Goal: Use online tool/utility: Utilize a website feature to perform a specific function

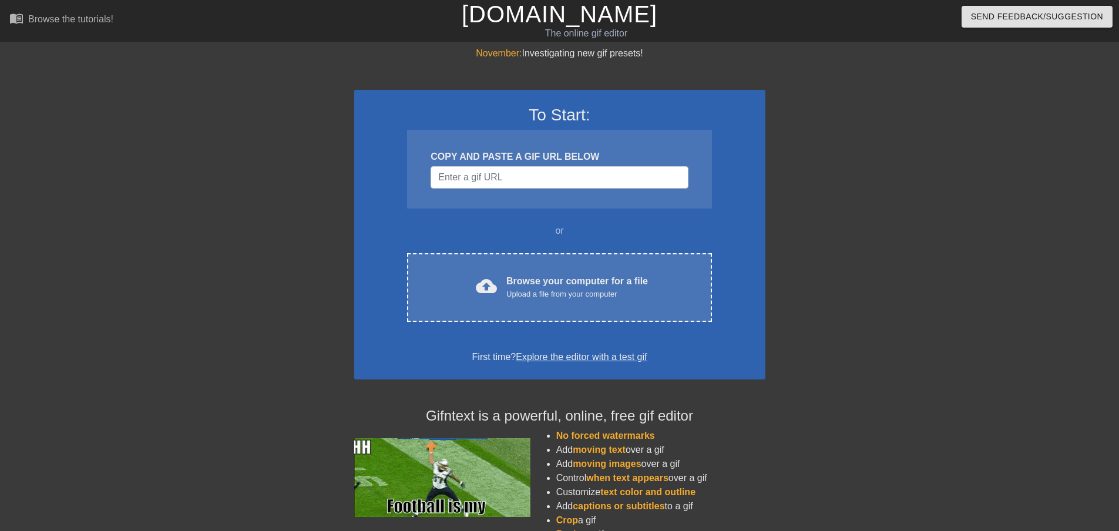
click at [535, 284] on div "Browse your computer for a file Upload a file from your computer" at bounding box center [577, 287] width 142 height 26
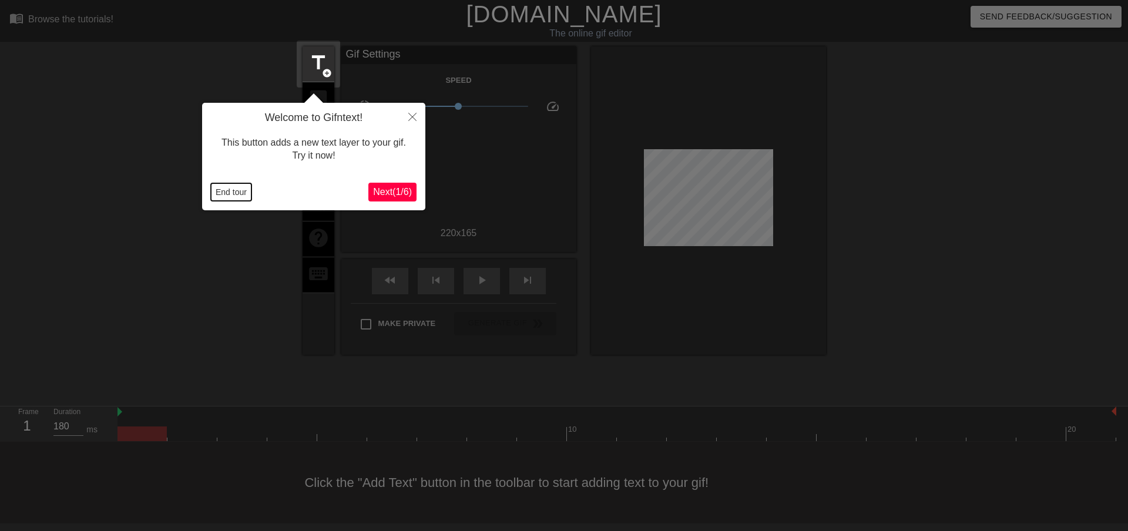
click at [229, 189] on button "End tour" at bounding box center [231, 192] width 41 height 18
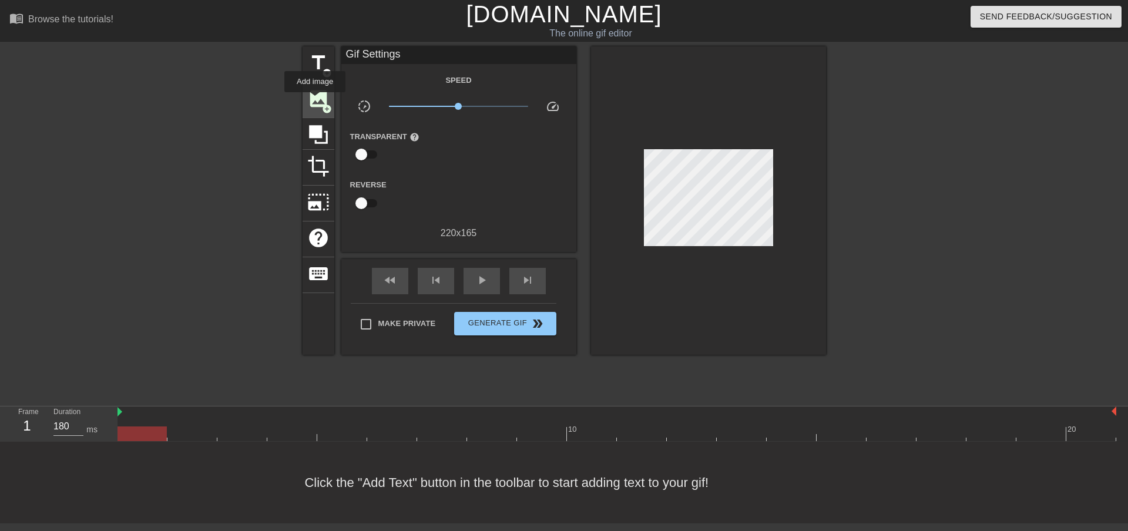
click at [315, 100] on span "image" at bounding box center [318, 99] width 22 height 22
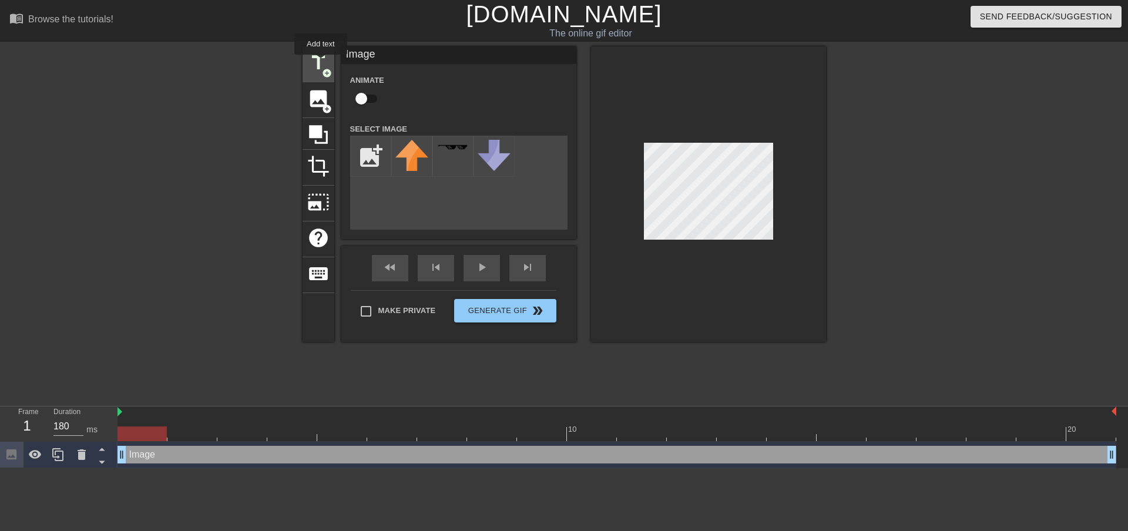
click at [321, 63] on span "title" at bounding box center [318, 63] width 22 height 22
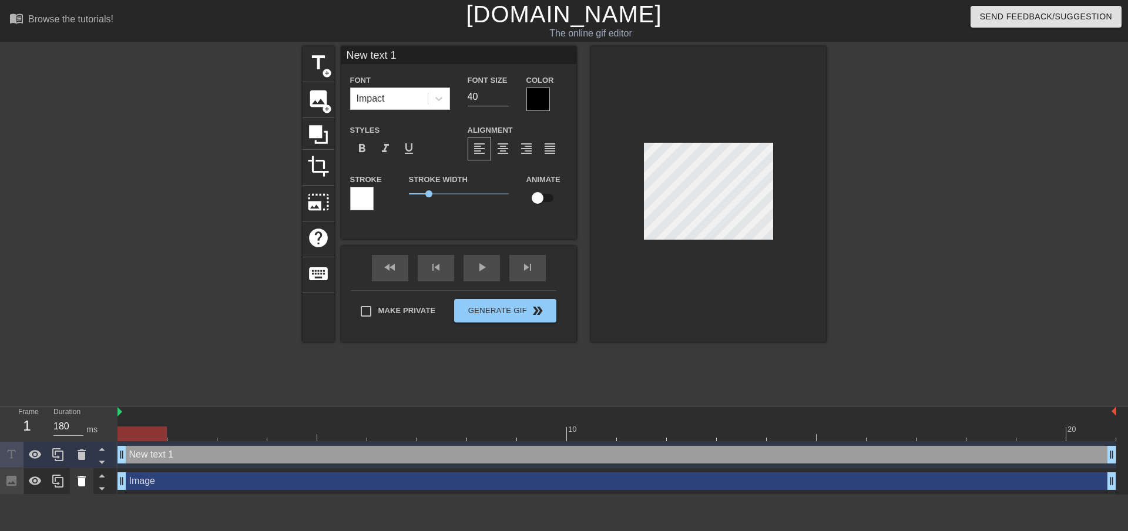
click at [83, 483] on icon at bounding box center [82, 481] width 8 height 11
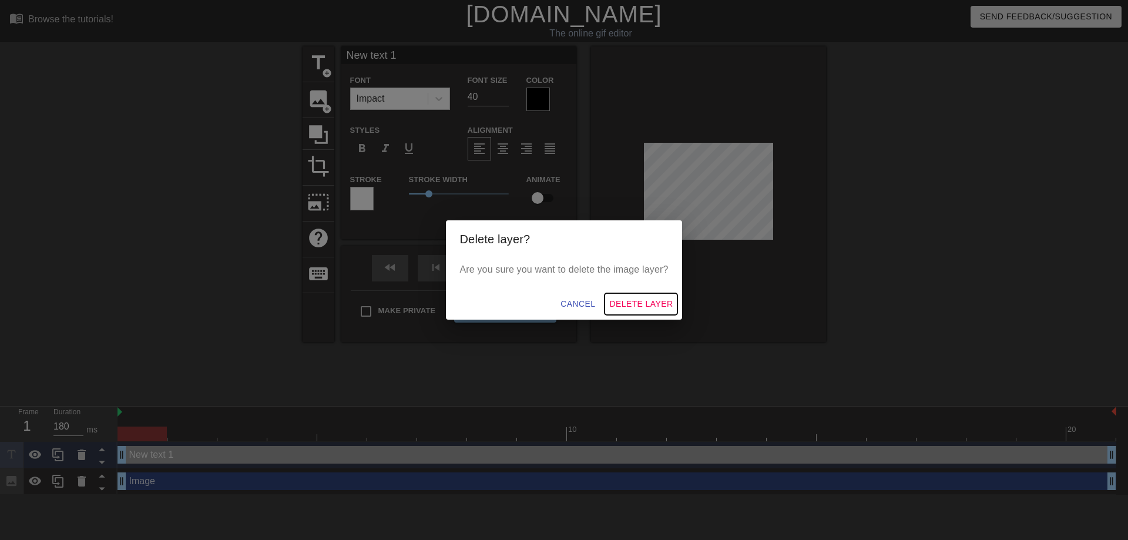
click at [635, 302] on span "Delete Layer" at bounding box center [640, 304] width 63 height 15
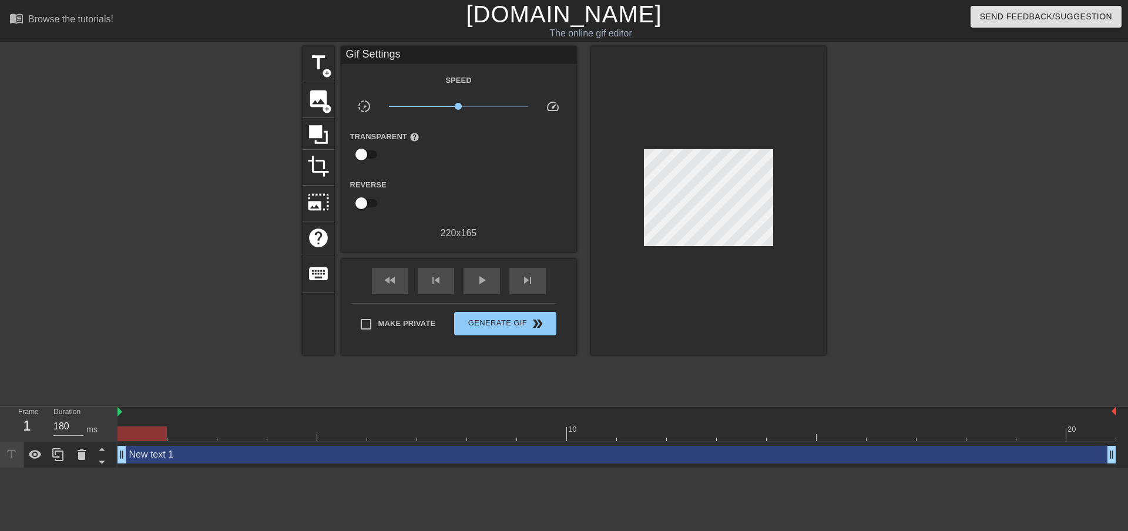
click at [157, 461] on div "New text 1 drag_handle drag_handle" at bounding box center [616, 455] width 999 height 18
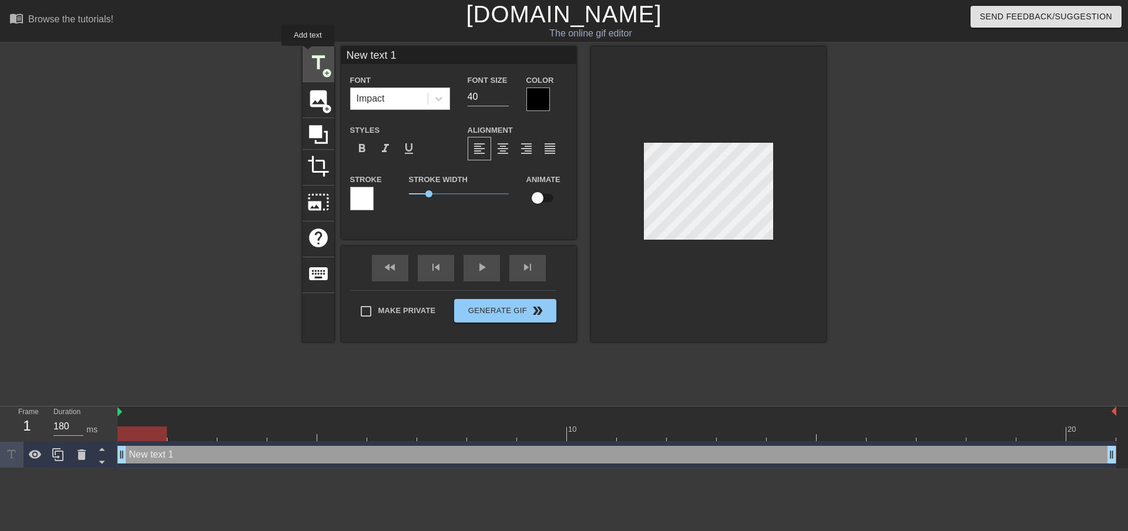
drag, startPoint x: 409, startPoint y: 55, endPoint x: 308, endPoint y: 54, distance: 101.6
click at [308, 54] on div "title add_circle image add_circle crop photo_size_select_large help keyboard Ne…" at bounding box center [564, 193] width 523 height 295
type input "five"
click at [538, 96] on div at bounding box center [537, 99] width 23 height 23
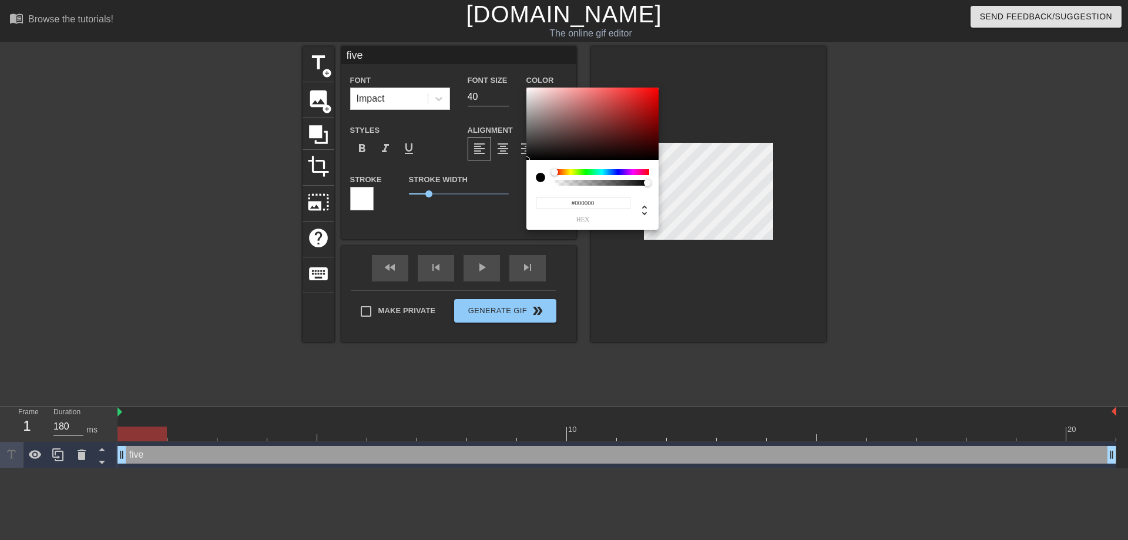
click at [555, 183] on div at bounding box center [602, 183] width 95 height 6
type input "0"
drag, startPoint x: 646, startPoint y: 182, endPoint x: 681, endPoint y: 183, distance: 35.3
click at [681, 183] on div "0 r 0 g 0 b 1 a" at bounding box center [564, 270] width 1128 height 540
type input "1"
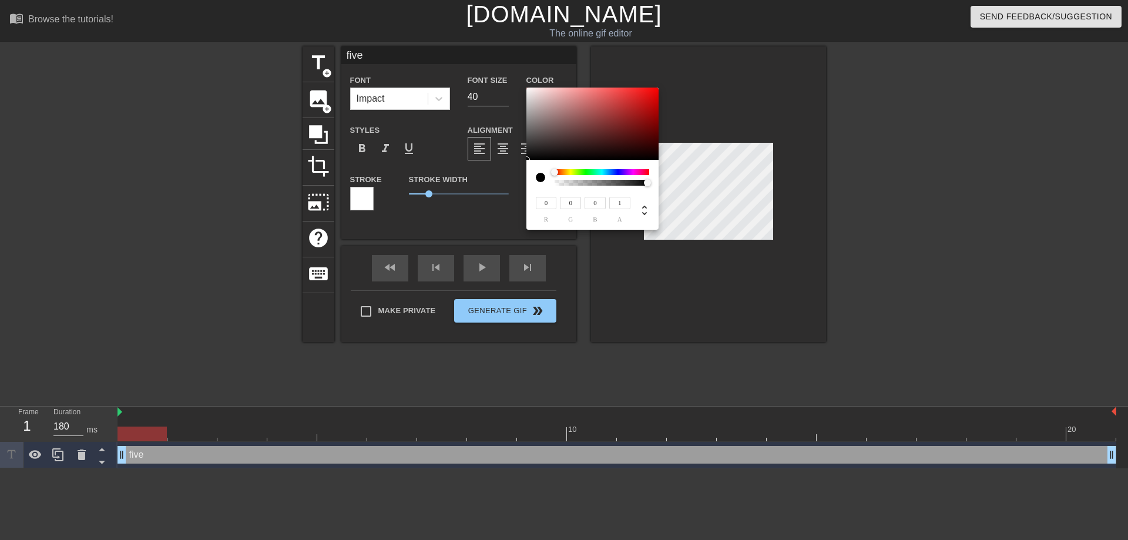
click at [648, 183] on div at bounding box center [647, 182] width 7 height 7
click at [540, 174] on div at bounding box center [540, 177] width 9 height 9
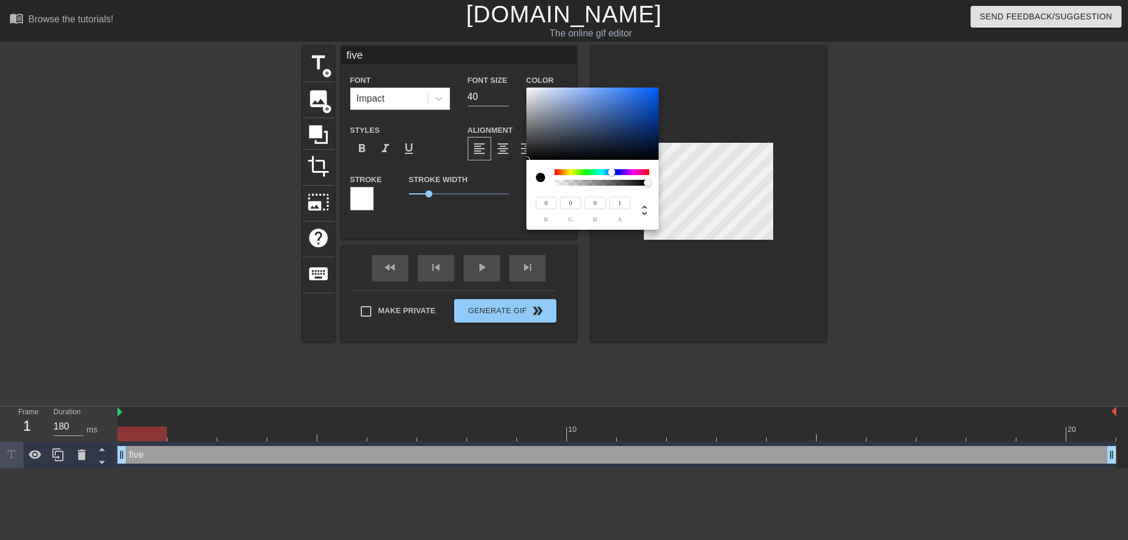
drag, startPoint x: 555, startPoint y: 172, endPoint x: 612, endPoint y: 174, distance: 56.5
click at [612, 174] on div at bounding box center [611, 172] width 7 height 7
type input "37"
type input "38"
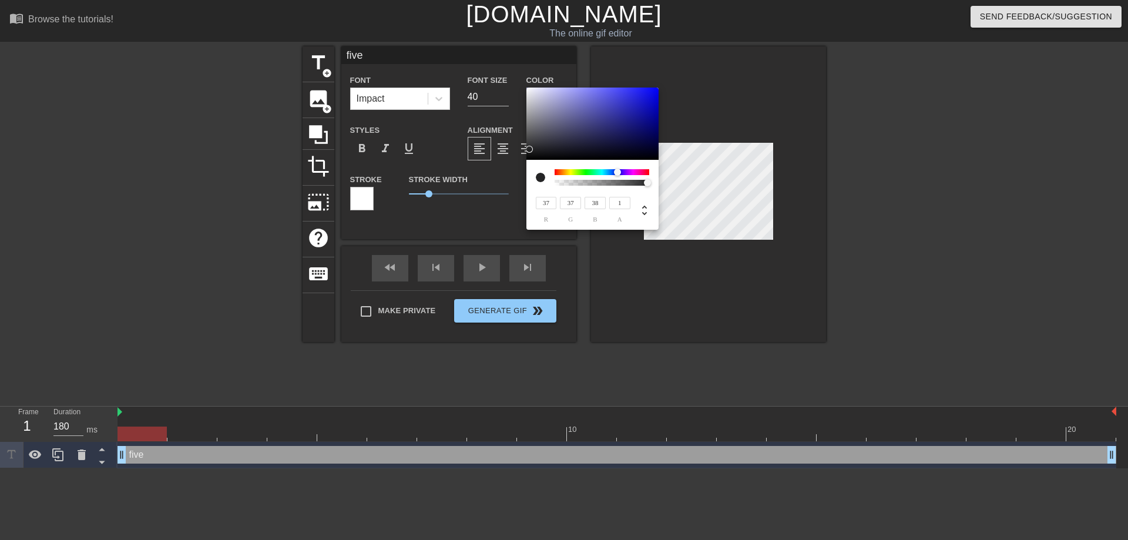
type input "43"
type input "44"
type input "72"
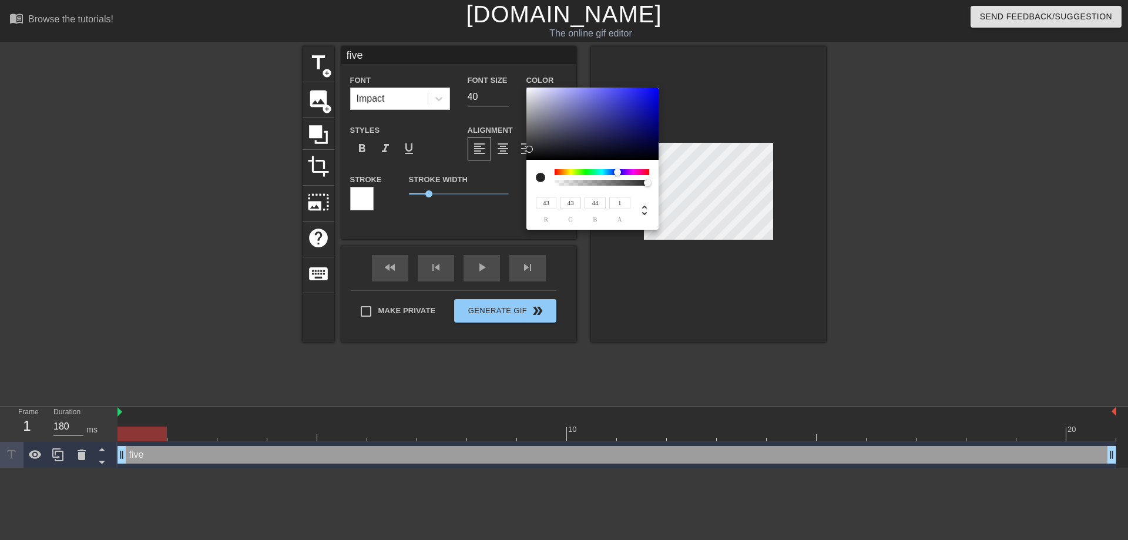
type input "73"
type input "106"
type input "108"
type input "129"
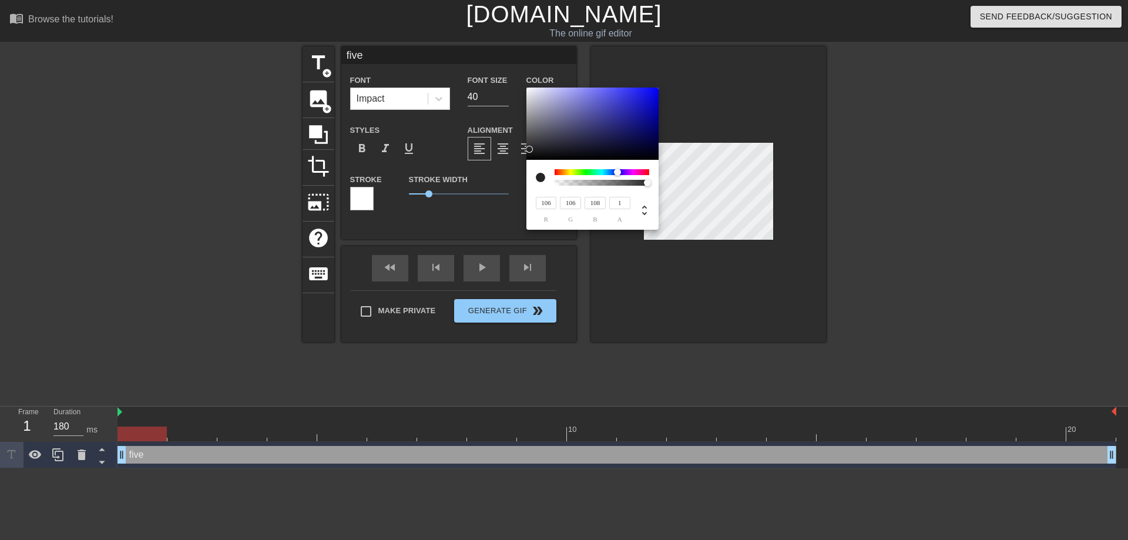
type input "129"
type input "132"
type input "145"
type input "149"
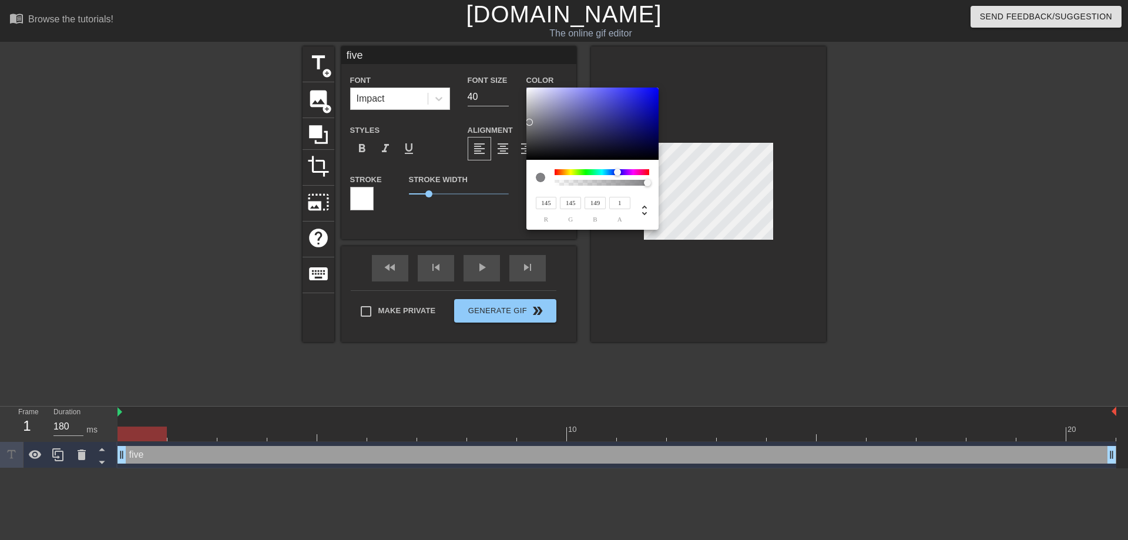
type input "176"
type input "182"
type input "188"
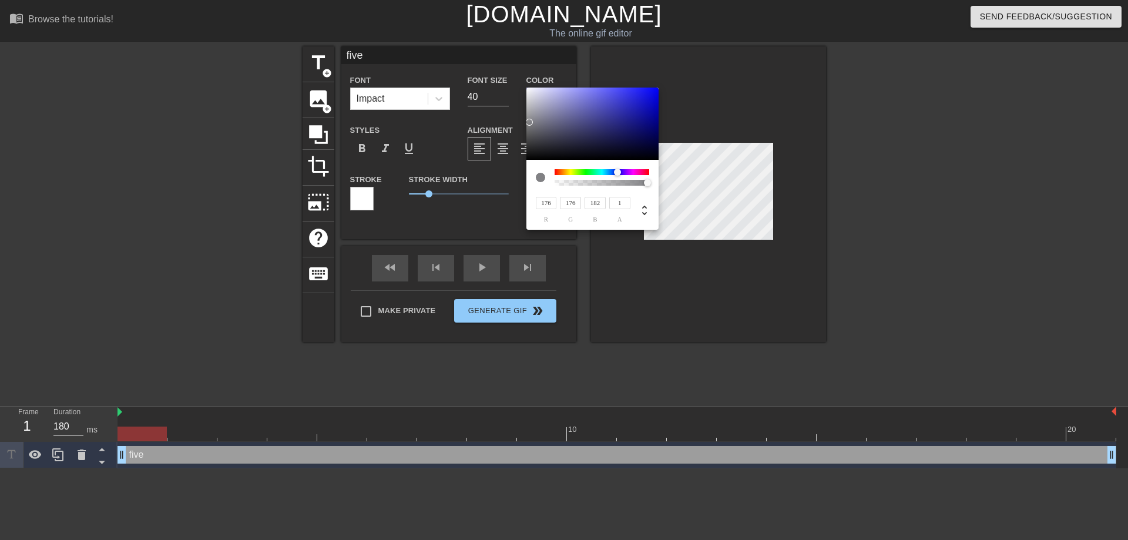
type input "194"
type input "200"
type input "210"
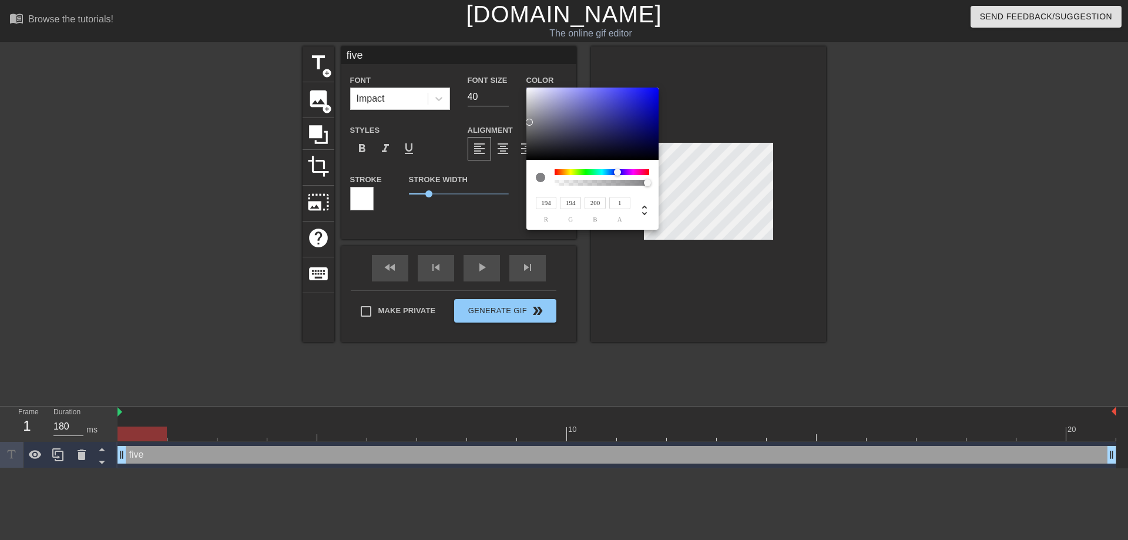
type input "210"
type input "217"
type input "222"
type input "229"
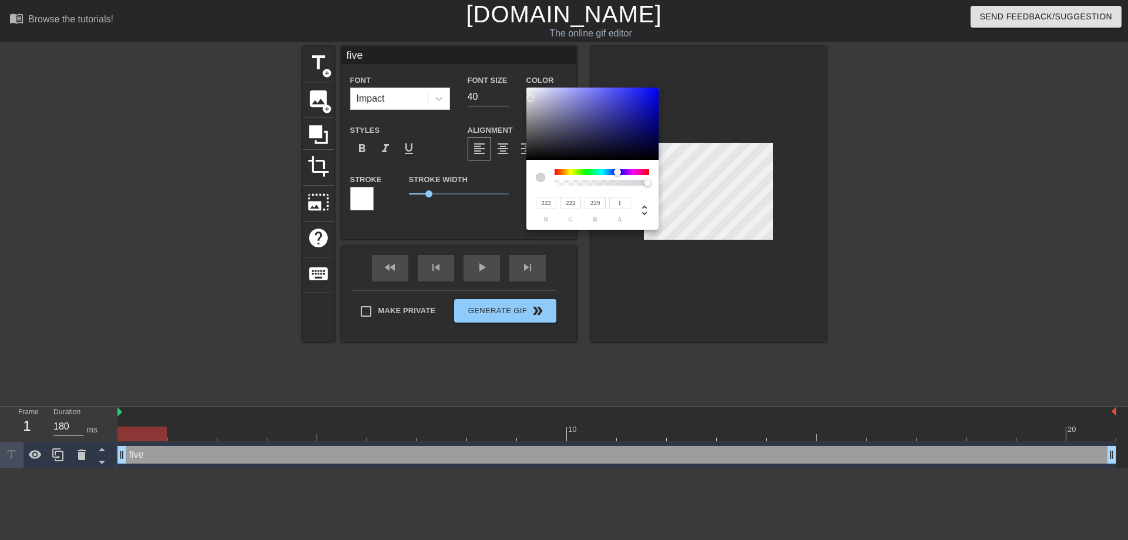
type input "240"
type input "248"
type input "247"
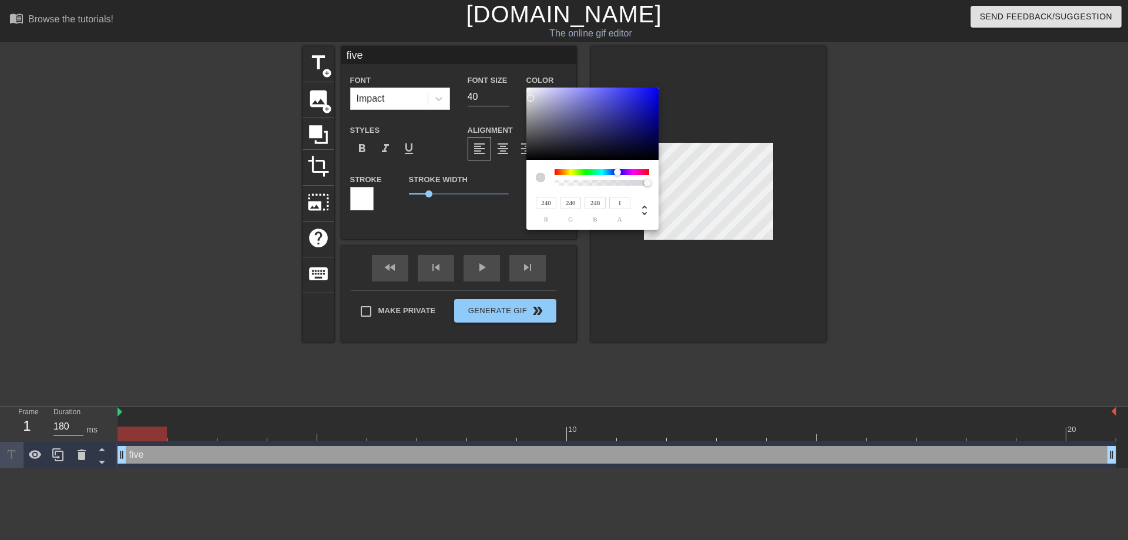
type input "255"
type input "245"
drag, startPoint x: 528, startPoint y: 149, endPoint x: 531, endPoint y: 75, distance: 74.7
click at [531, 75] on div "245 r 245 g 255 b 1 a" at bounding box center [564, 270] width 1128 height 540
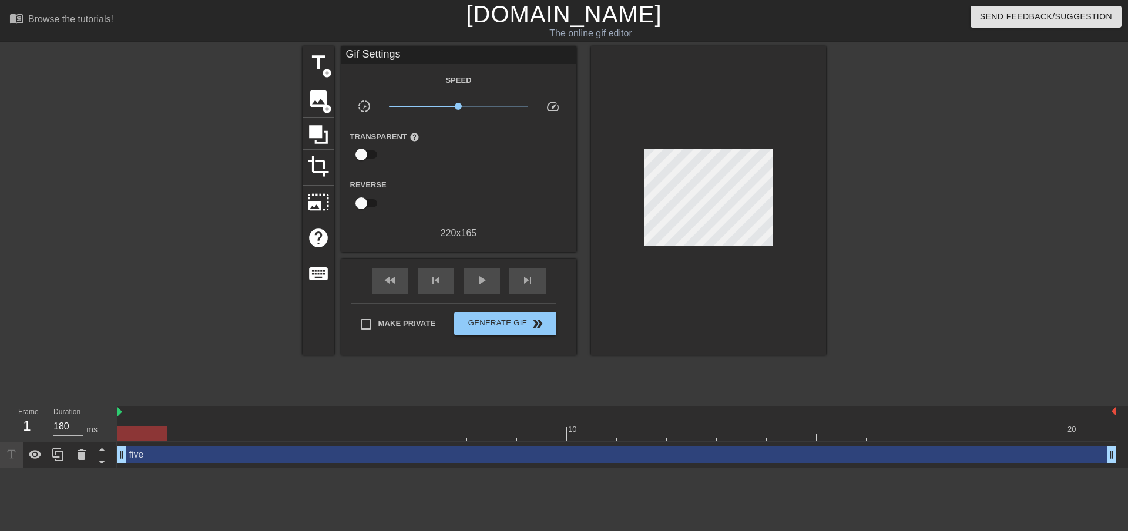
click at [180, 463] on div "five drag_handle drag_handle" at bounding box center [616, 455] width 999 height 18
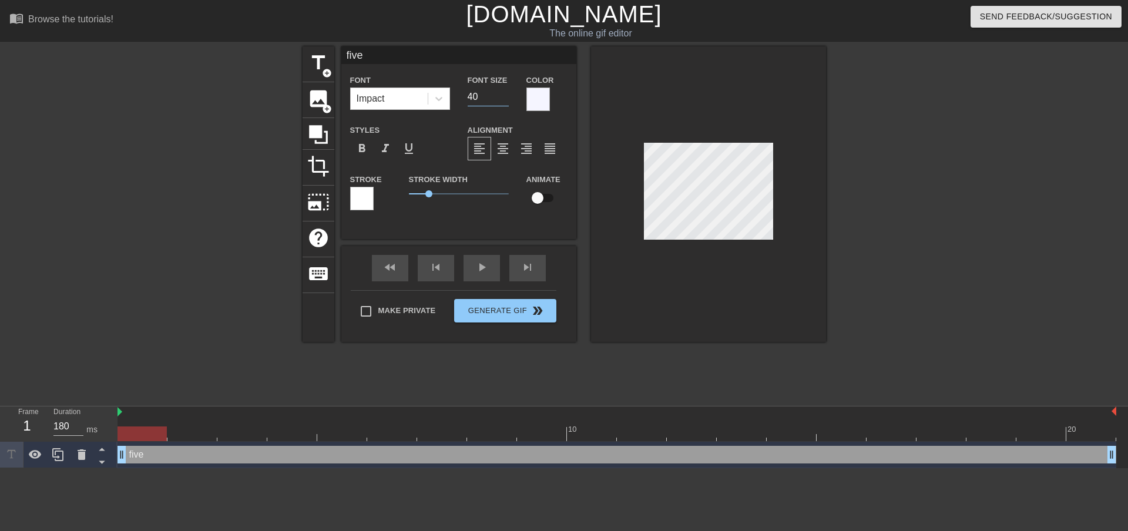
drag, startPoint x: 482, startPoint y: 98, endPoint x: 468, endPoint y: 98, distance: 13.5
click at [468, 98] on input "40" at bounding box center [488, 97] width 41 height 19
type input "32"
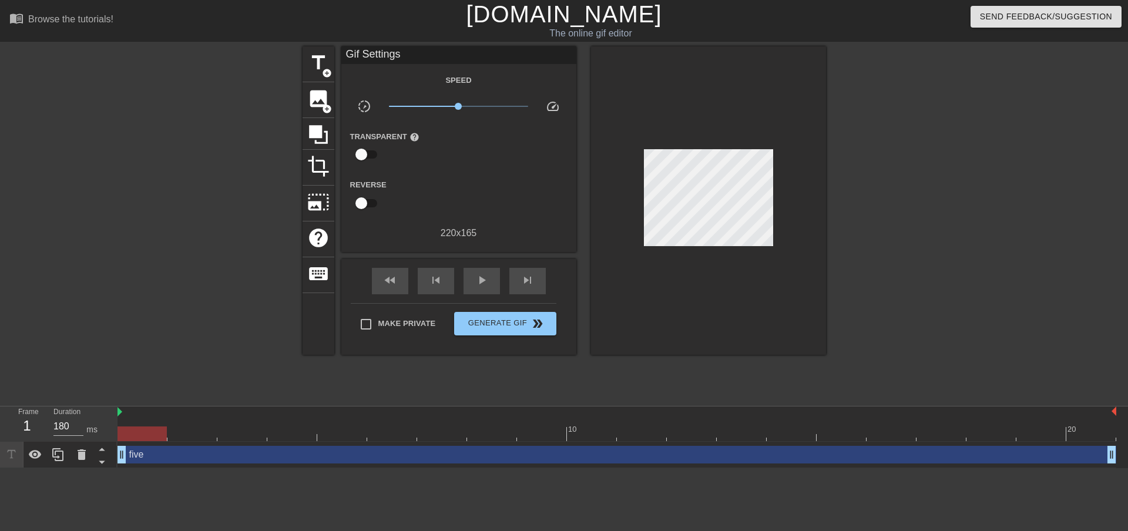
click at [183, 460] on div "five drag_handle drag_handle" at bounding box center [616, 455] width 999 height 18
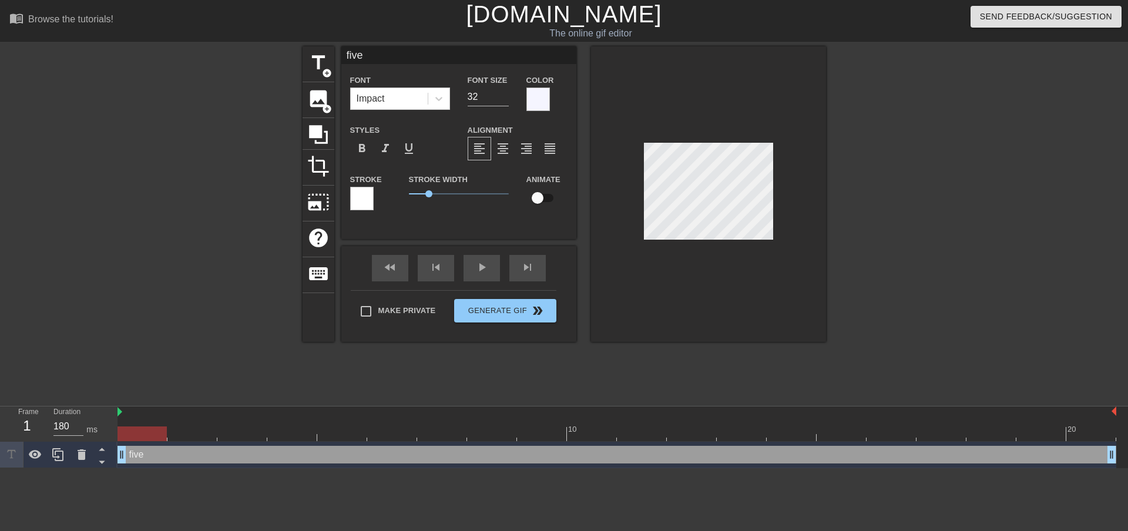
click at [364, 191] on div at bounding box center [361, 198] width 23 height 23
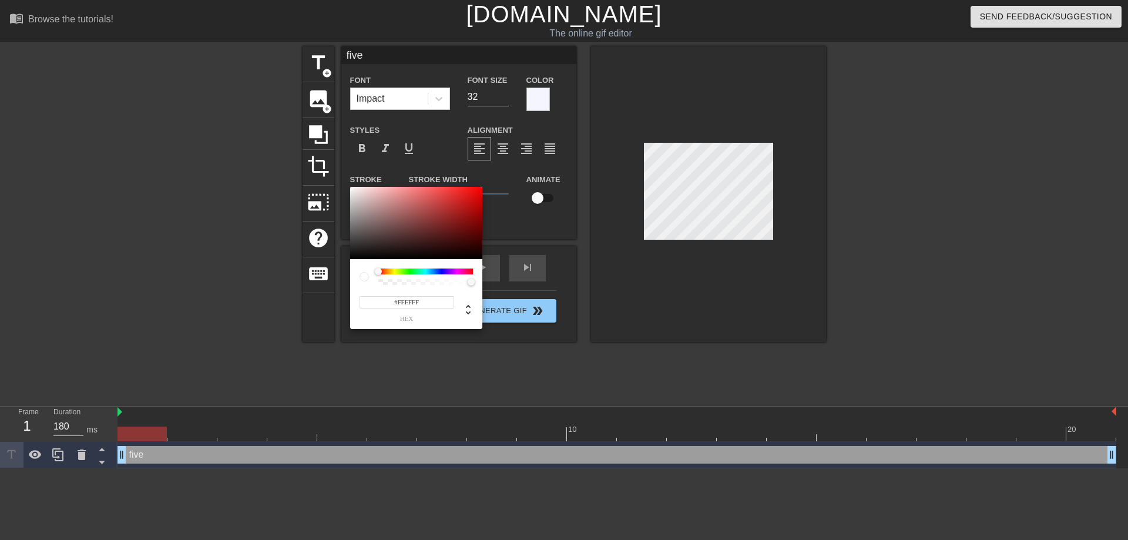
type input "#131212"
click at [355, 254] on div at bounding box center [416, 223] width 132 height 73
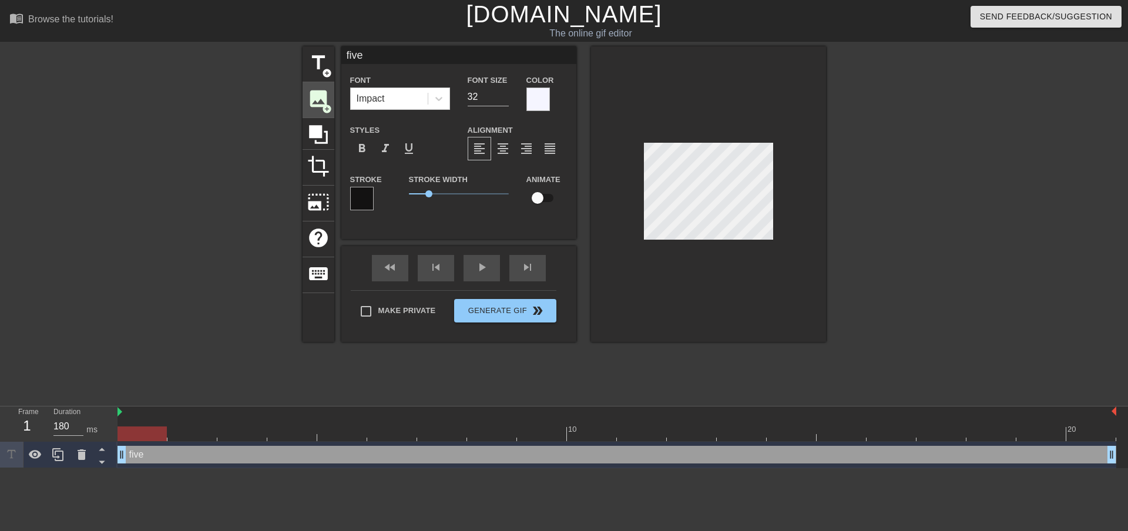
drag, startPoint x: 3, startPoint y: 337, endPoint x: 317, endPoint y: 97, distance: 395.1
click at [317, 97] on span "image" at bounding box center [318, 99] width 22 height 22
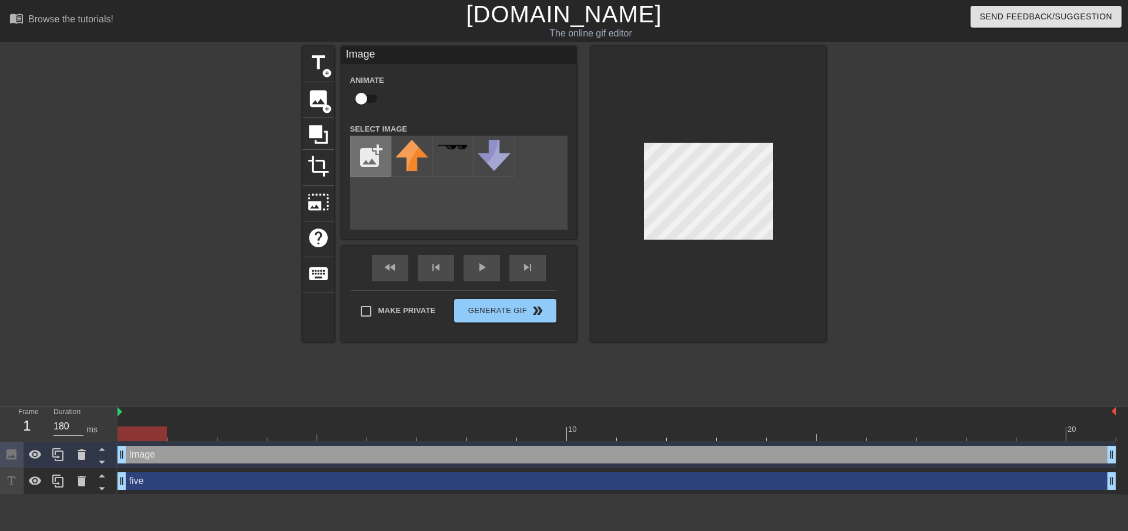
click at [369, 147] on input "file" at bounding box center [371, 156] width 40 height 40
type input "C:\fakepath\Aly-head.png"
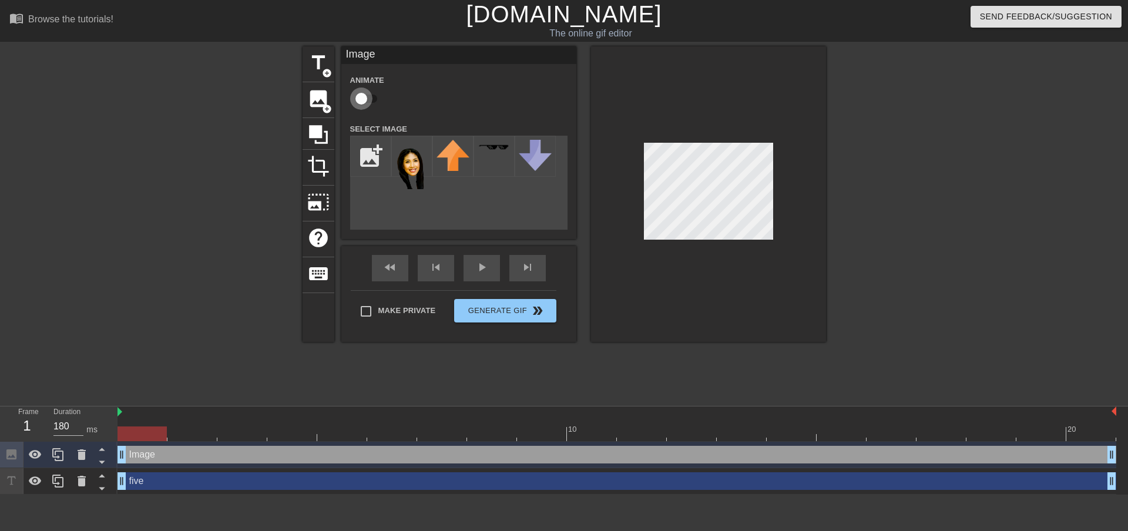
click at [364, 98] on input "checkbox" at bounding box center [361, 99] width 67 height 22
checkbox input "true"
click at [408, 162] on img at bounding box center [411, 164] width 33 height 49
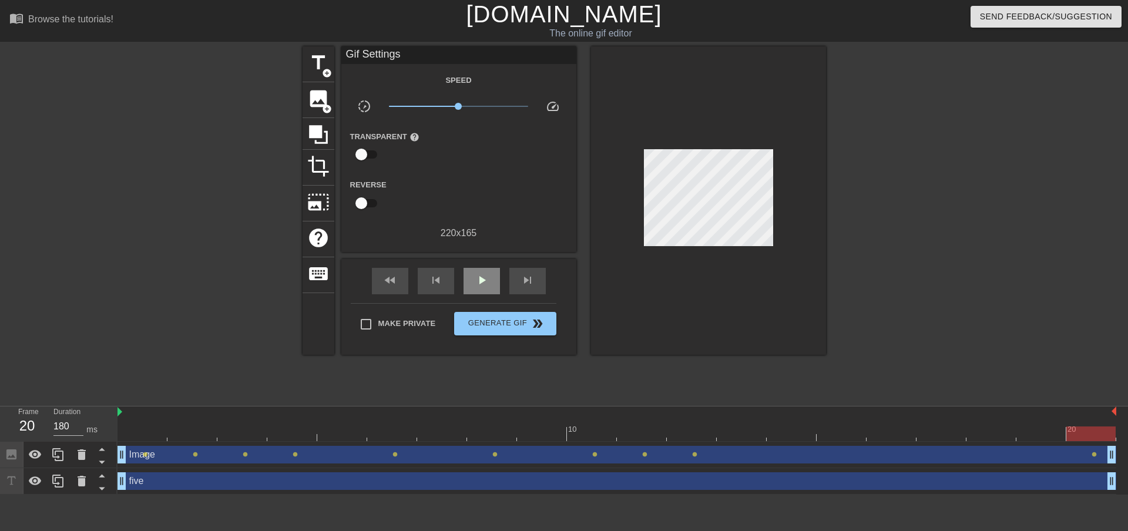
click at [476, 266] on div "fast_rewind skip_previous play_arrow skip_next" at bounding box center [459, 281] width 192 height 44
click at [489, 277] on div "play_arrow" at bounding box center [481, 281] width 36 height 26
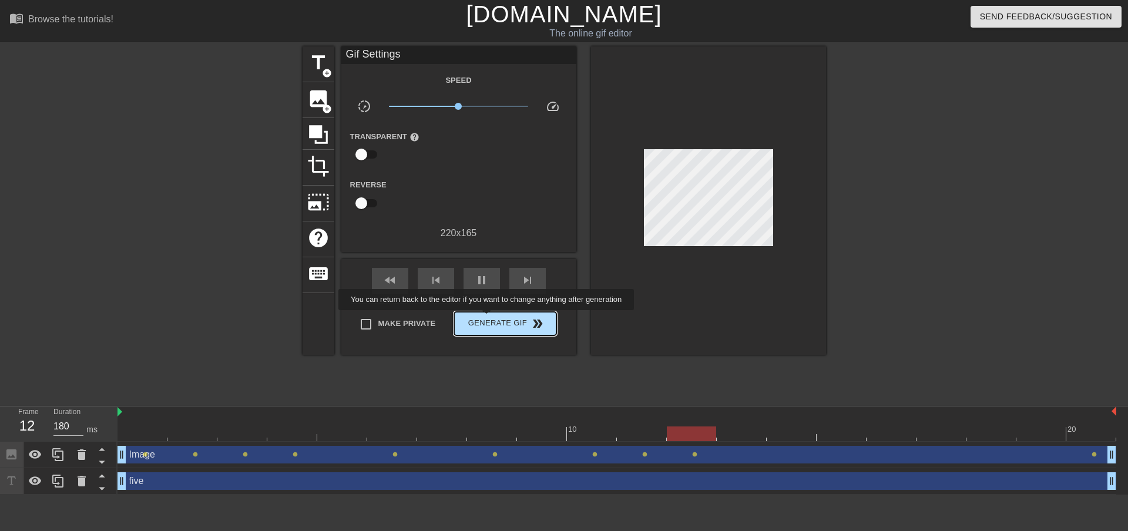
click at [488, 318] on span "Generate Gif double_arrow" at bounding box center [505, 324] width 92 height 14
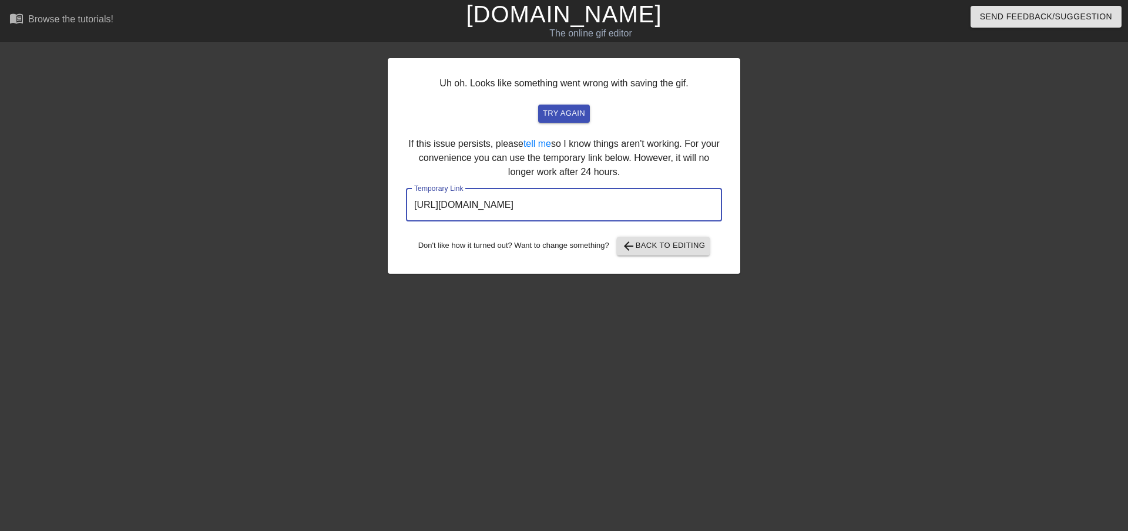
drag, startPoint x: 663, startPoint y: 204, endPoint x: 448, endPoint y: 207, distance: 215.6
click at [252, 192] on div "Uh oh. Looks like something went wrong with saving the gif. try again If this i…" at bounding box center [564, 222] width 1128 height 352
